Goal: Find specific page/section

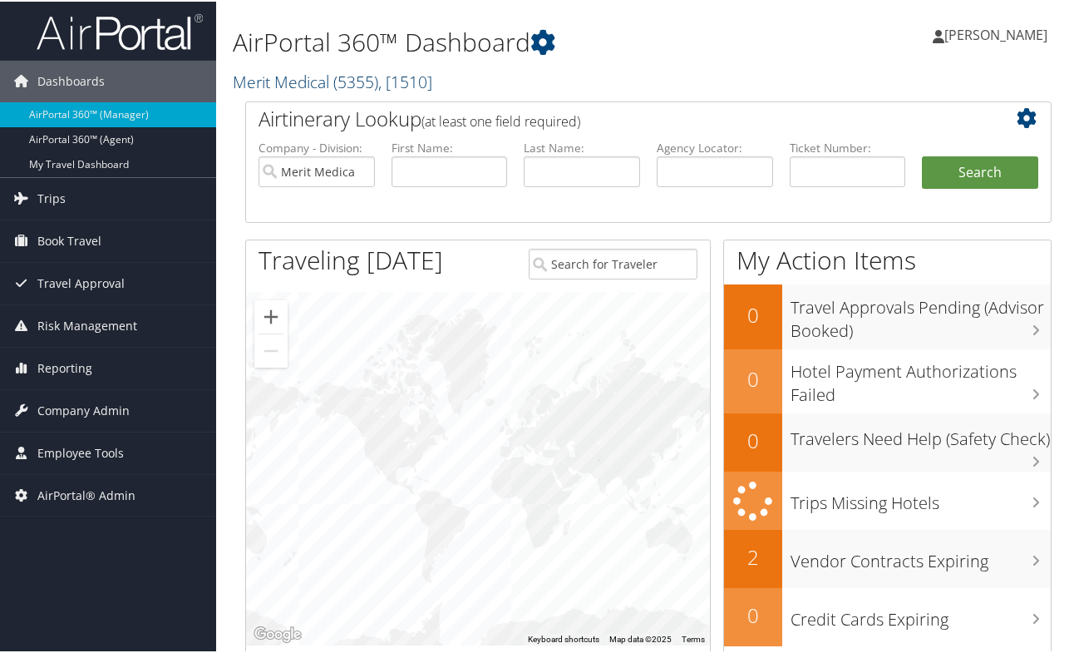
click at [378, 81] on span "( 5355 )" at bounding box center [355, 80] width 45 height 22
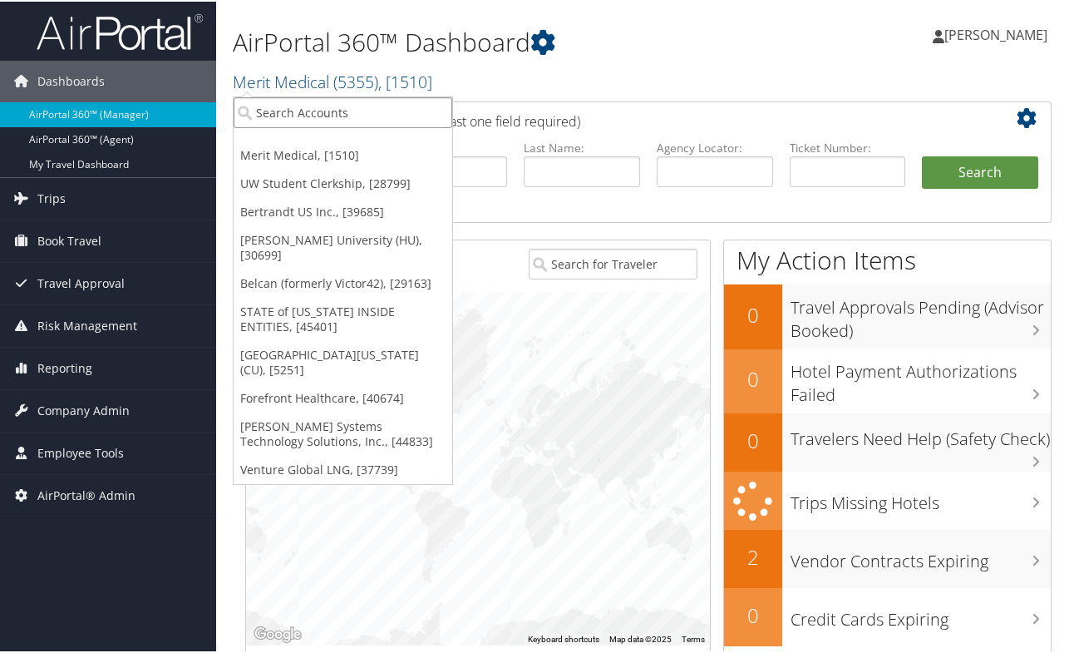
click at [397, 109] on input "search" at bounding box center [343, 111] width 219 height 31
type input "temple un"
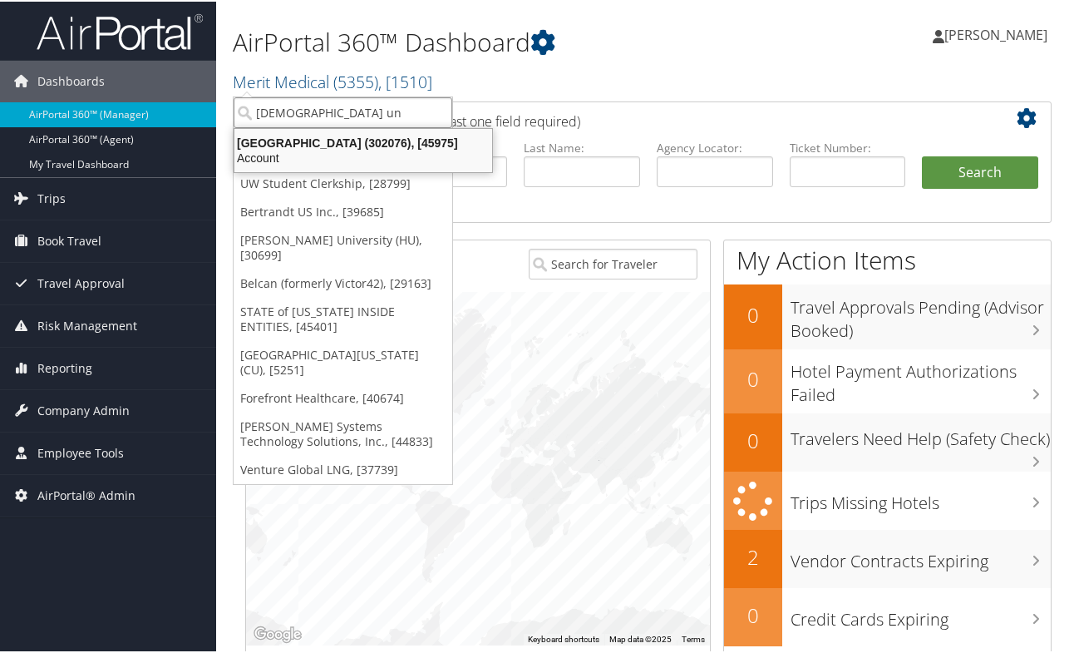
click at [380, 147] on div "Temple University (302076), [45975]" at bounding box center [364, 141] width 278 height 15
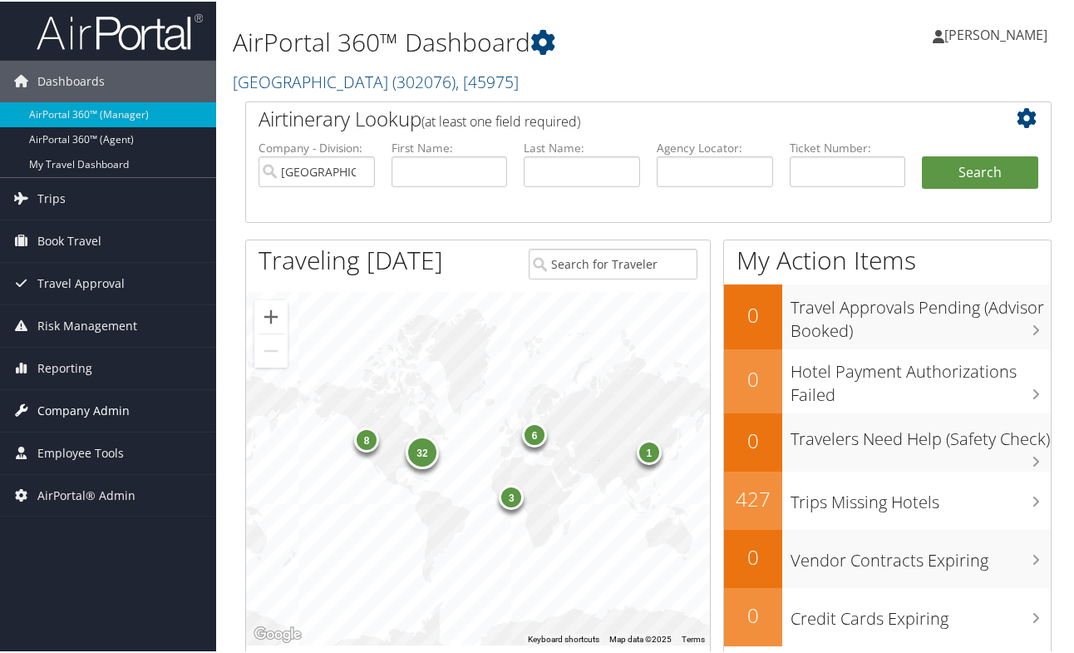
click at [73, 411] on span "Company Admin" at bounding box center [83, 409] width 92 height 42
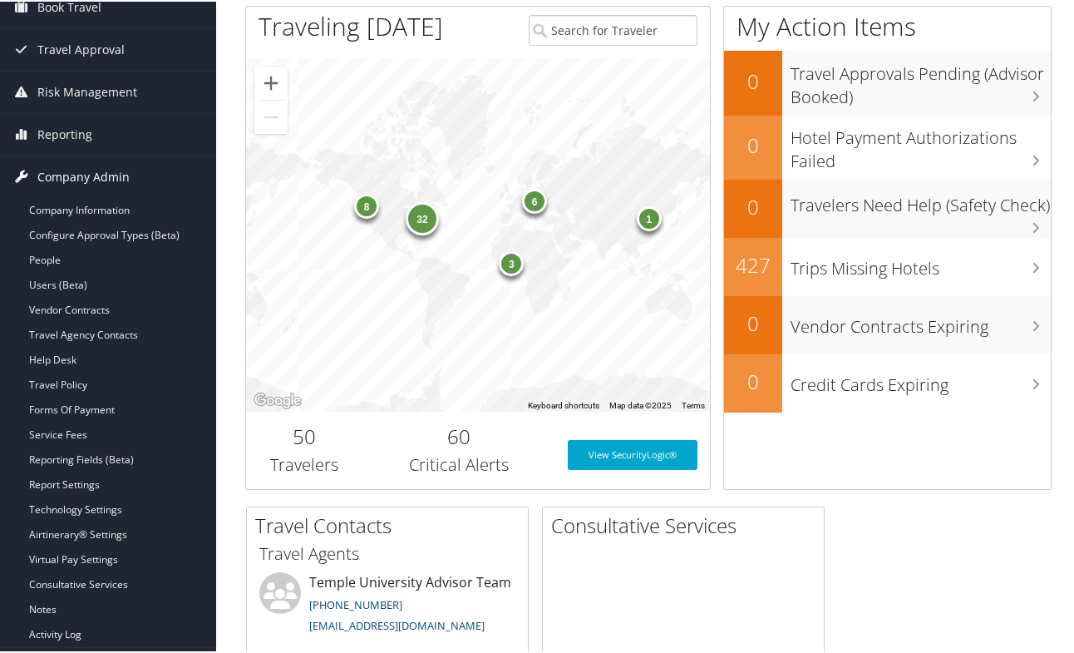
scroll to position [249, 0]
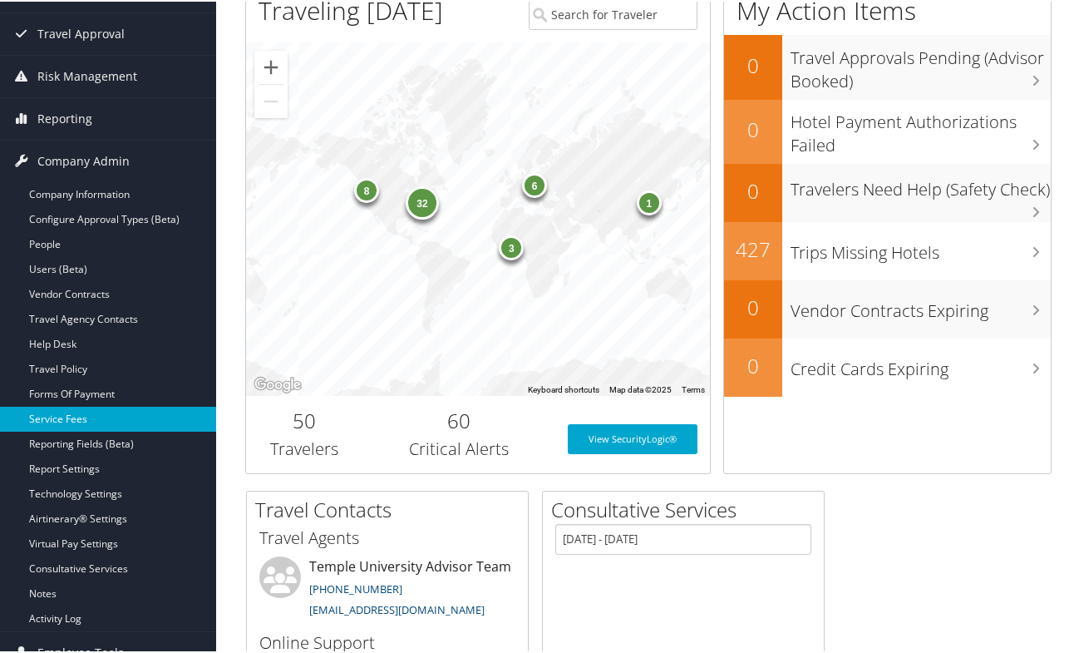
click at [72, 414] on link "Service Fees" at bounding box center [108, 417] width 216 height 25
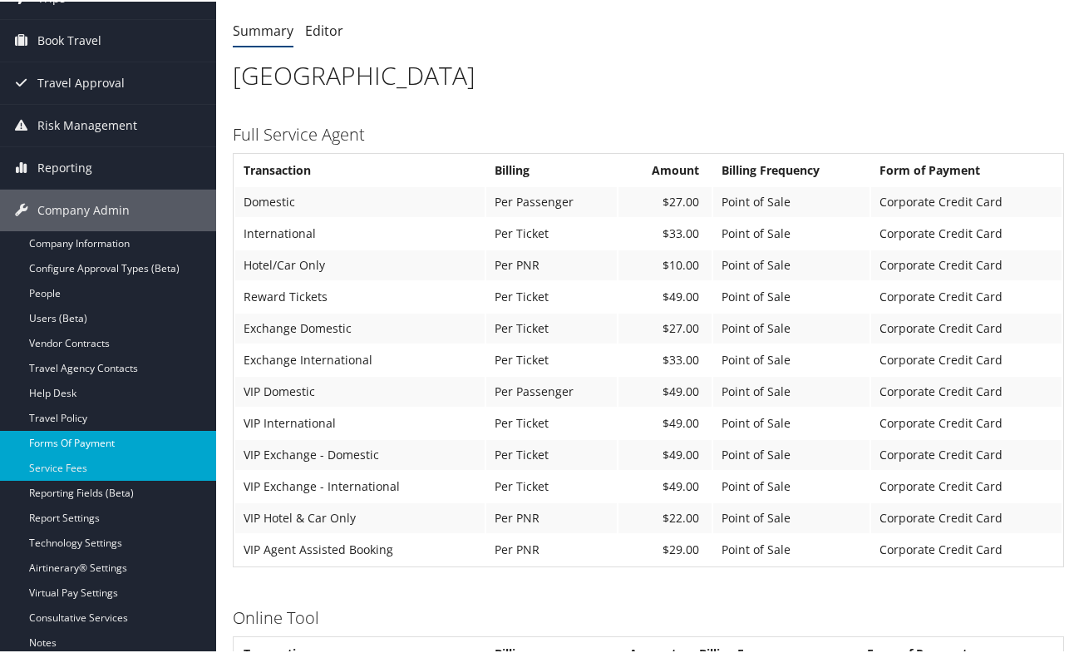
scroll to position [166, 0]
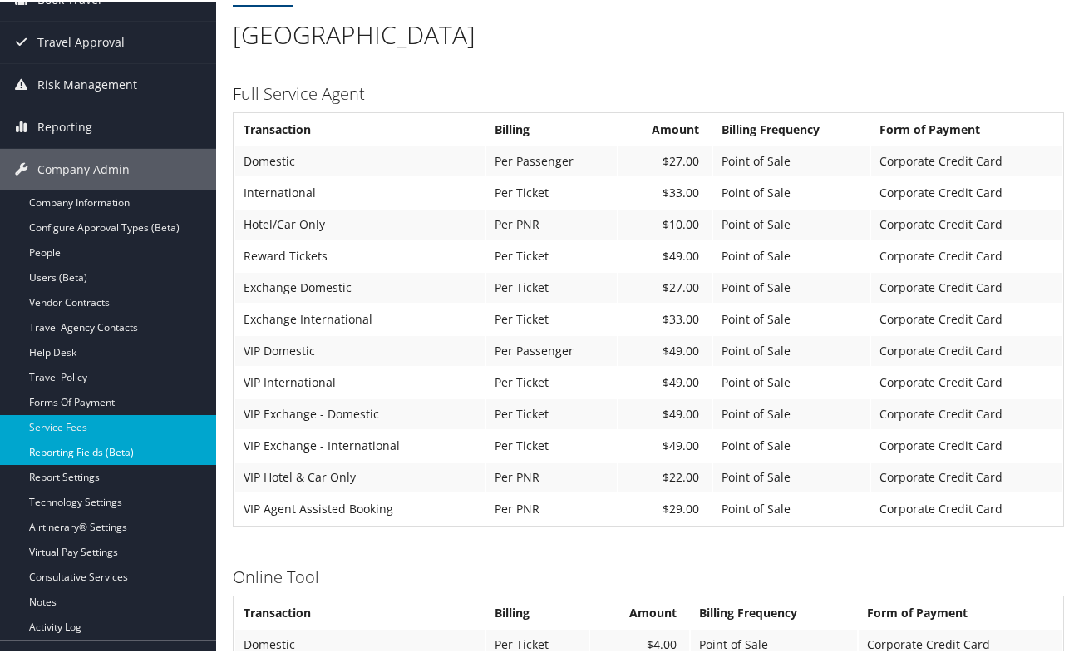
click at [76, 456] on link "Reporting Fields (Beta)" at bounding box center [108, 450] width 216 height 25
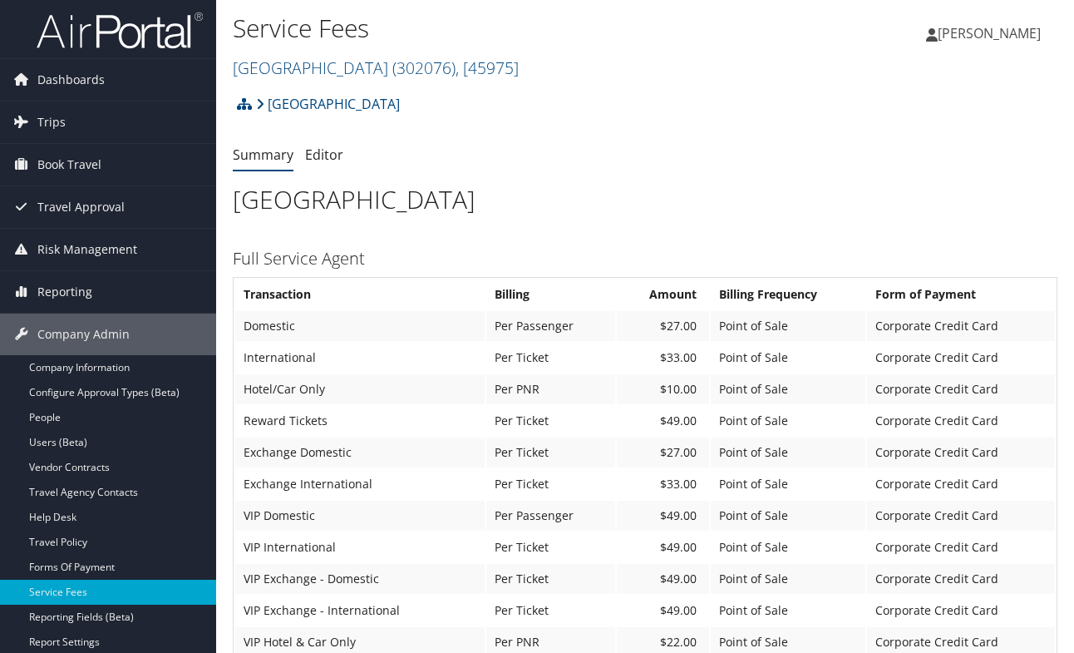
scroll to position [166, 0]
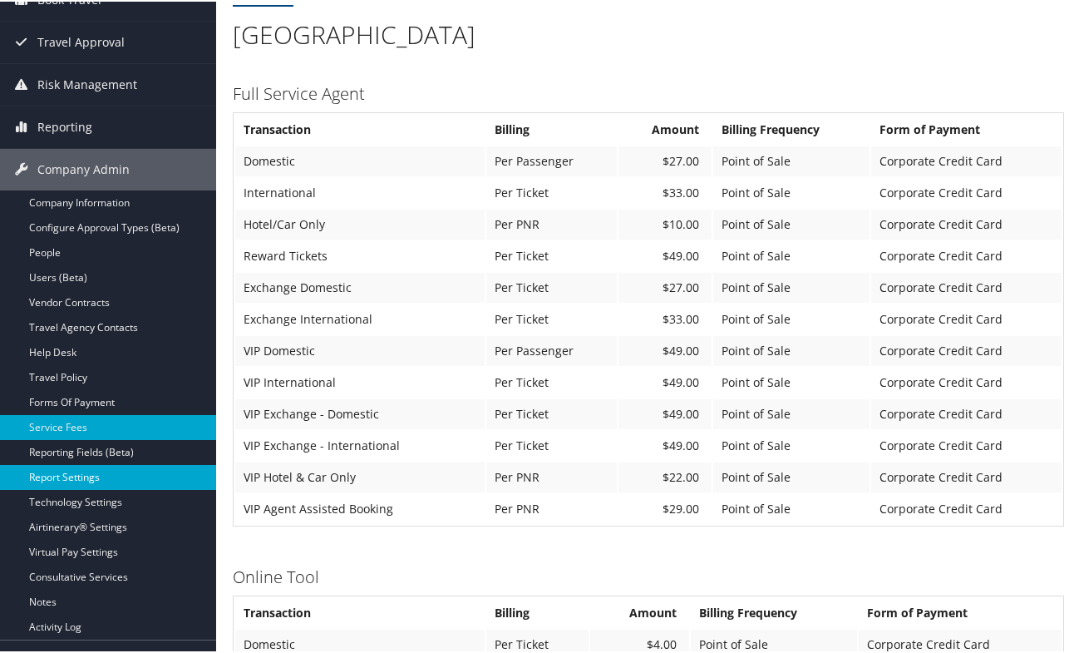
click at [87, 476] on link "Report Settings" at bounding box center [108, 475] width 216 height 25
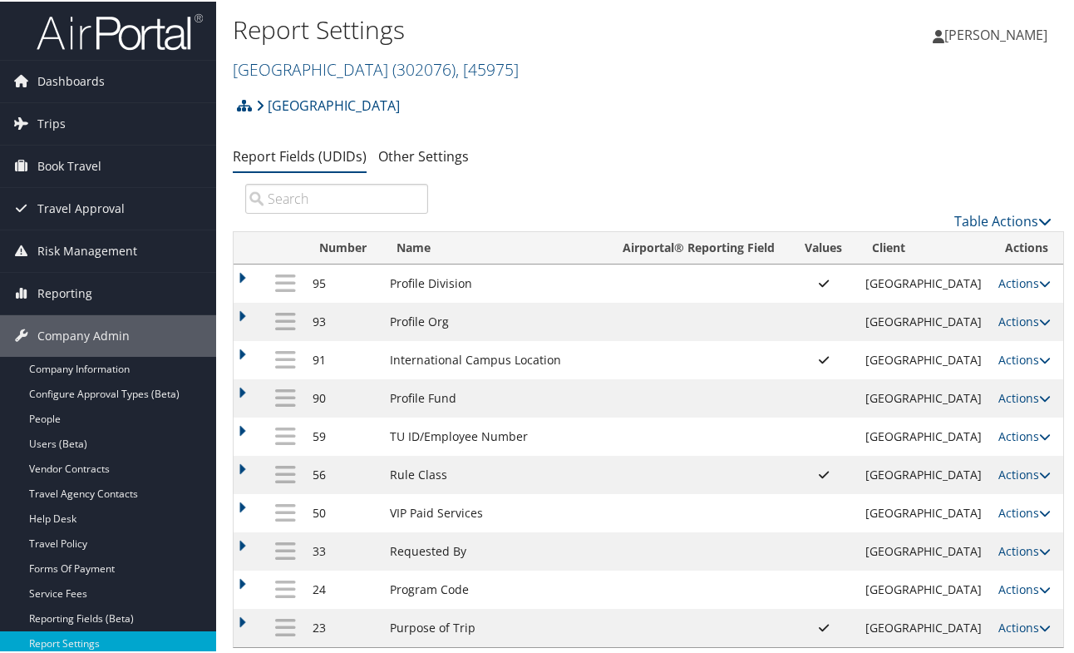
click at [225, 254] on div "Report Settings [GEOGRAPHIC_DATA] ( 302076 ) , [ 45975 ] Merit Medical UW Stude…" at bounding box center [648, 337] width 865 height 674
